Goal: Navigation & Orientation: Find specific page/section

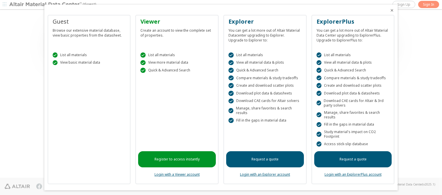
click at [389, 10] on icon "Close" at bounding box center [391, 10] width 5 height 5
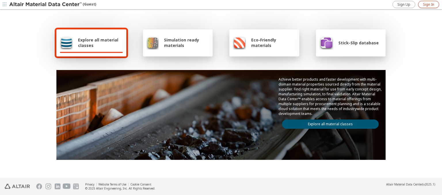
click at [428, 4] on span "Sign In" at bounding box center [428, 4] width 11 height 5
click at [46, 5] on img at bounding box center [45, 5] width 73 height 6
click at [98, 43] on span "Explore all material classes" at bounding box center [100, 42] width 45 height 11
click at [328, 123] on link "Explore all material classes" at bounding box center [330, 123] width 97 height 9
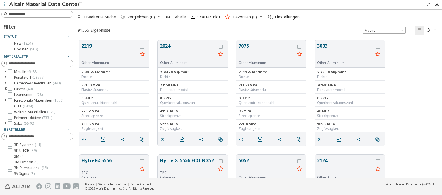
scroll to position [138, 362]
click at [46, 5] on img at bounding box center [45, 5] width 73 height 6
